Goal: Transaction & Acquisition: Download file/media

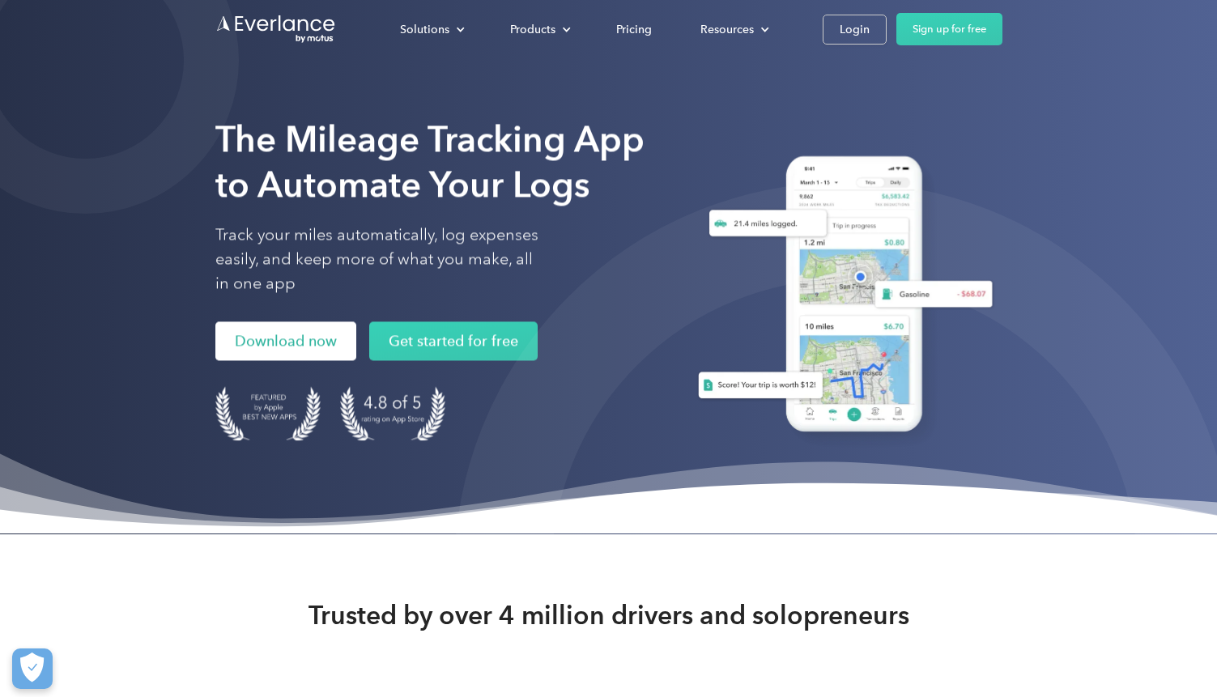
click at [288, 340] on link "Download now" at bounding box center [285, 341] width 141 height 39
